Goal: Find contact information: Find contact information

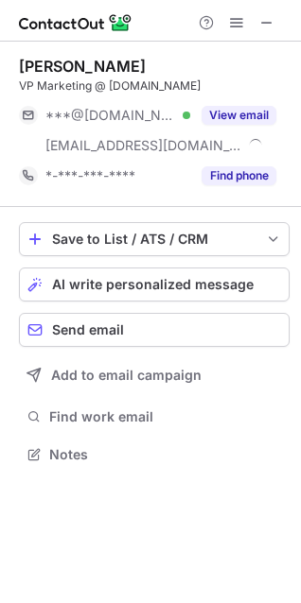
scroll to position [441, 301]
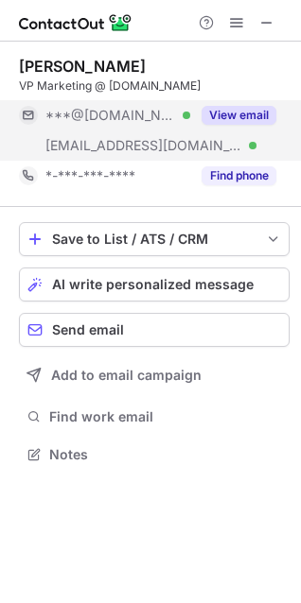
click at [260, 120] on button "View email" at bounding box center [238, 115] width 75 height 19
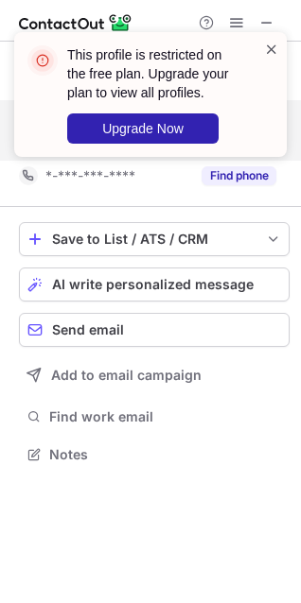
click at [272, 51] on span at bounding box center [271, 49] width 15 height 19
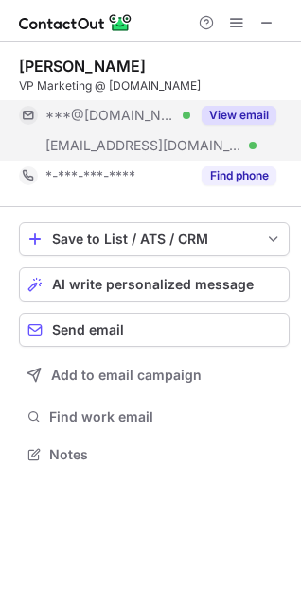
click at [249, 112] on button "View email" at bounding box center [238, 115] width 75 height 19
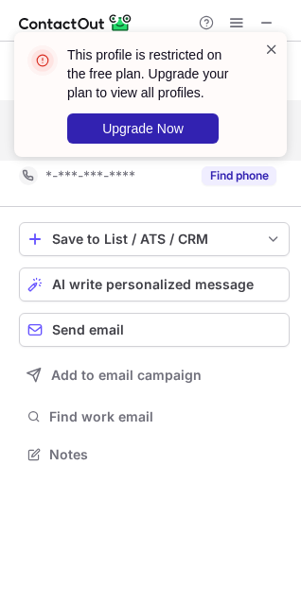
click at [269, 50] on span at bounding box center [271, 49] width 15 height 19
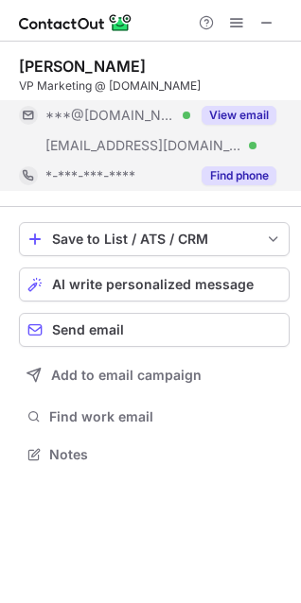
click at [250, 173] on button "Find phone" at bounding box center [238, 175] width 75 height 19
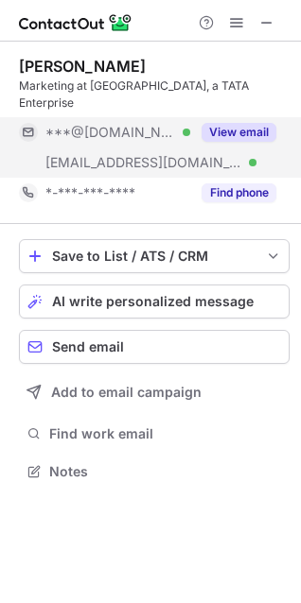
click at [262, 123] on button "View email" at bounding box center [238, 132] width 75 height 19
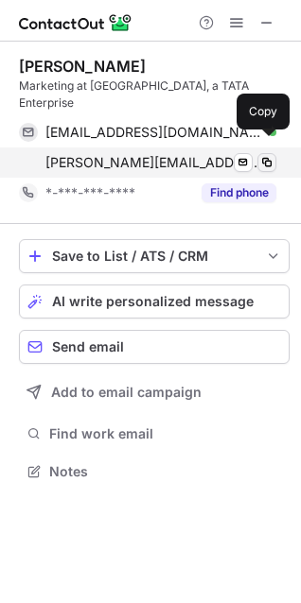
click at [261, 155] on span at bounding box center [266, 162] width 15 height 15
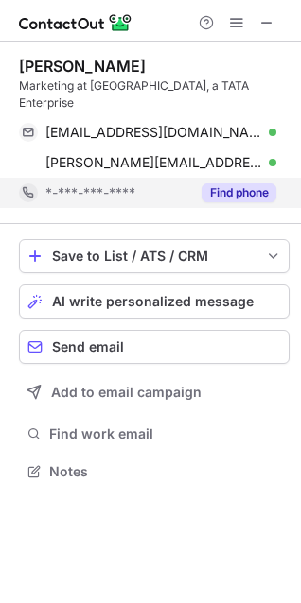
click at [251, 183] on button "Find phone" at bounding box center [238, 192] width 75 height 19
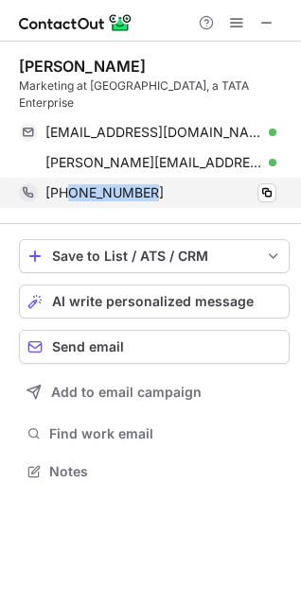
drag, startPoint x: 71, startPoint y: 174, endPoint x: 185, endPoint y: 176, distance: 114.4
click at [185, 184] on div "+919886356391" at bounding box center [160, 192] width 231 height 17
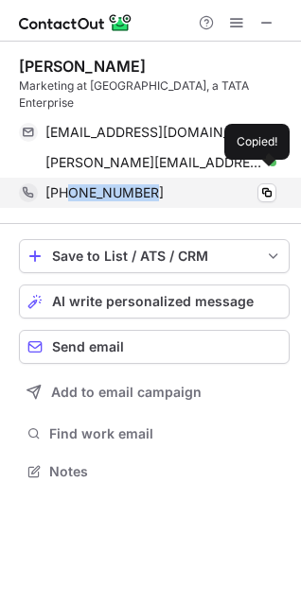
copy span "9886356391"
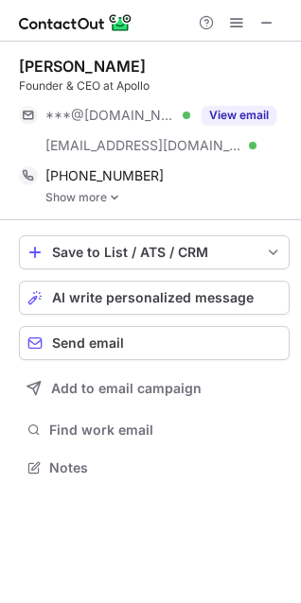
scroll to position [9, 9]
